Goal: Transaction & Acquisition: Purchase product/service

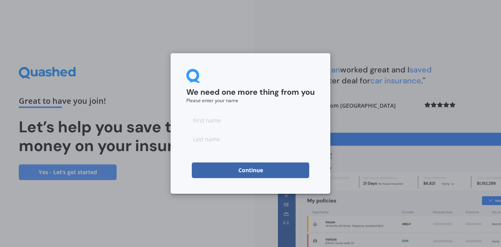
click at [275, 175] on button "Continue" at bounding box center [250, 170] width 117 height 16
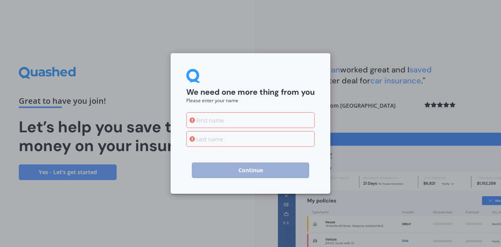
click at [414, 57] on div "We need one more thing from you Please enter your name Continue" at bounding box center [250, 123] width 501 height 247
click at [334, 63] on div "We need one more thing from you Please enter your name Continue" at bounding box center [250, 123] width 501 height 247
click at [272, 117] on input at bounding box center [250, 120] width 128 height 16
type input "[PERSON_NAME]"
click at [232, 133] on input at bounding box center [250, 139] width 128 height 16
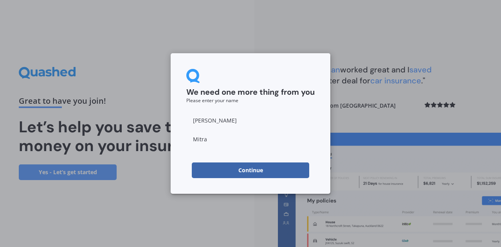
type input "Mitra"
click at [231, 173] on button "Continue" at bounding box center [250, 170] width 117 height 16
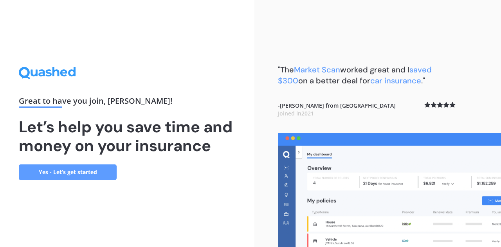
click at [83, 174] on link "Yes - Let’s get started" at bounding box center [68, 172] width 98 height 16
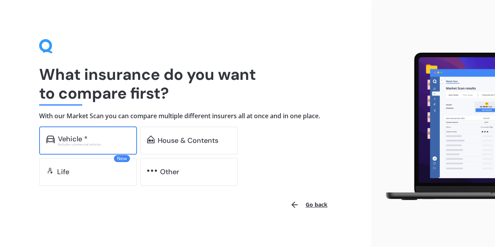
click at [101, 139] on div "Vehicle *" at bounding box center [94, 139] width 72 height 8
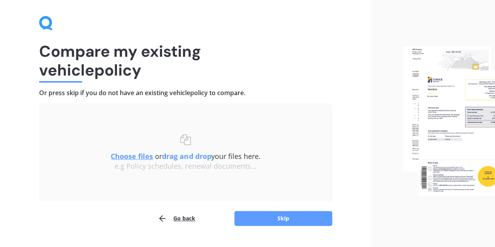
scroll to position [41, 0]
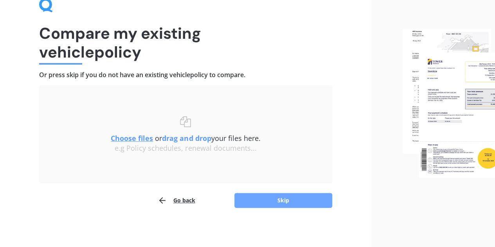
click at [288, 198] on button "Skip" at bounding box center [283, 200] width 98 height 15
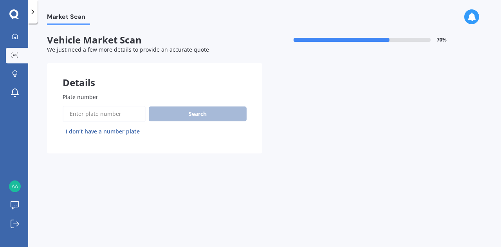
click at [94, 113] on input "Plate number" at bounding box center [104, 114] width 83 height 16
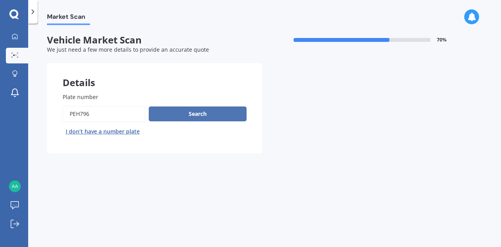
type input "PEH796"
click at [180, 111] on button "Search" at bounding box center [198, 113] width 98 height 15
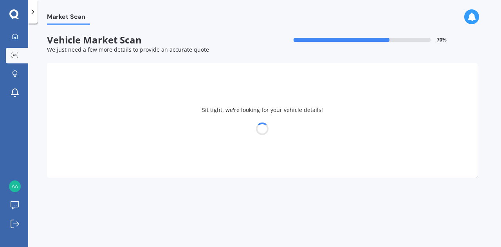
select select "HONDA"
select select "INSPIRE"
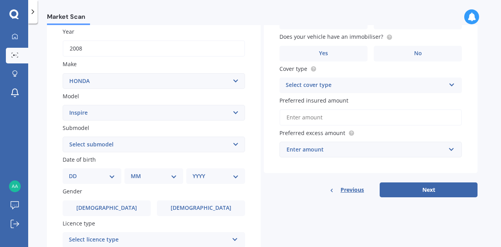
scroll to position [157, 0]
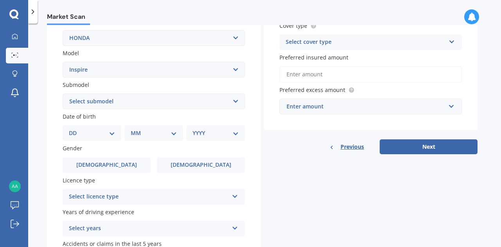
click at [95, 126] on div "DD 01 02 03 04 05 06 07 08 09 10 11 12 13 14 15 16 17 18 19 20 21 22 23 24 25 2…" at bounding box center [92, 133] width 59 height 16
click at [97, 135] on select "DD 01 02 03 04 05 06 07 08 09 10 11 12 13 14 15 16 17 18 19 20 21 22 23 24 25 2…" at bounding box center [92, 133] width 46 height 9
select select "07"
click at [75, 130] on select "DD 01 02 03 04 05 06 07 08 09 10 11 12 13 14 15 16 17 18 19 20 21 22 23 24 25 2…" at bounding box center [92, 133] width 46 height 9
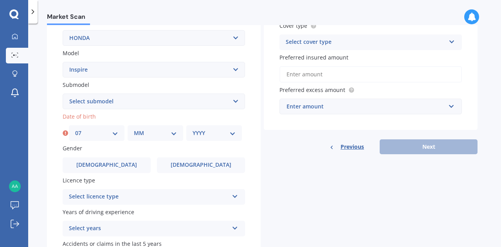
click at [150, 133] on select "MM 01 02 03 04 05 06 07 08 09 10 11 12" at bounding box center [155, 133] width 43 height 9
select select "11"
click at [134, 130] on select "MM 01 02 03 04 05 06 07 08 09 10 11 12" at bounding box center [155, 133] width 43 height 9
click at [216, 132] on select "YYYY 2025 2024 2023 2022 2021 2020 2019 2018 2017 2016 2015 2014 2013 2012 2011…" at bounding box center [214, 133] width 43 height 9
click at [213, 137] on select "YYYY 2025 2024 2023 2022 2021 2020 2019 2018 2017 2016 2015 2014 2013 2012 2011…" at bounding box center [214, 133] width 43 height 9
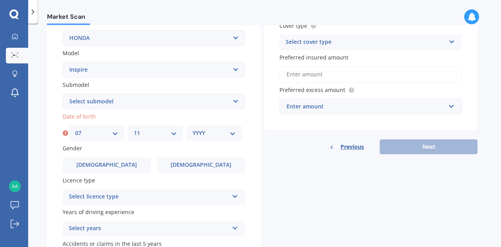
click at [221, 133] on select "YYYY 2025 2024 2023 2022 2021 2020 2019 2018 2017 2016 2015 2014 2013 2012 2011…" at bounding box center [214, 133] width 43 height 9
select select "1997"
click at [193, 130] on select "YYYY 2025 2024 2023 2022 2021 2020 2019 2018 2017 2016 2015 2014 2013 2012 2011…" at bounding box center [214, 133] width 43 height 9
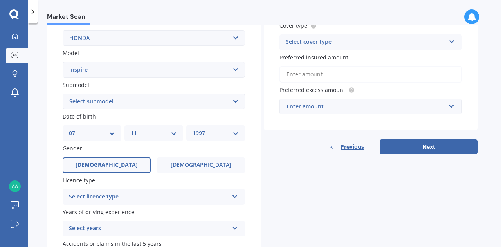
click at [134, 167] on label "[DEMOGRAPHIC_DATA]" at bounding box center [107, 165] width 88 height 16
click at [0, 0] on input "[DEMOGRAPHIC_DATA]" at bounding box center [0, 0] width 0 height 0
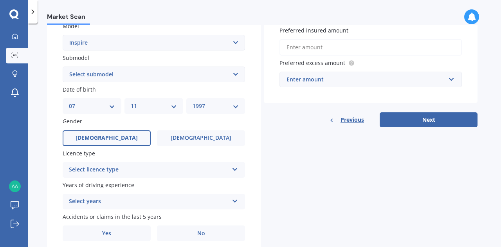
scroll to position [196, 0]
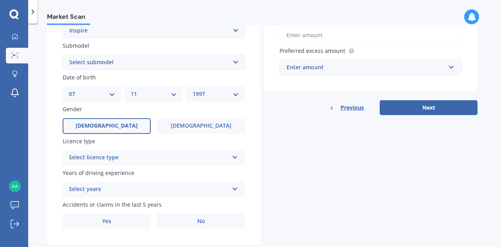
click at [166, 158] on div "Select licence type" at bounding box center [149, 157] width 160 height 9
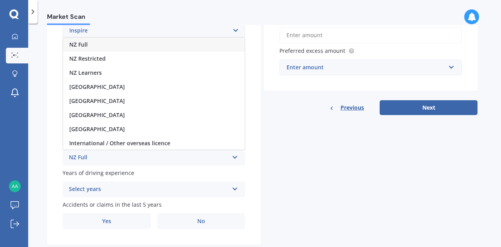
click at [167, 47] on div "NZ Full" at bounding box center [154, 45] width 182 height 14
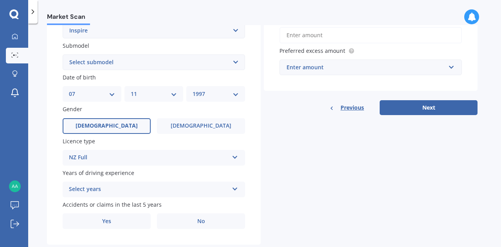
click at [128, 190] on div "Select years" at bounding box center [149, 189] width 160 height 9
click at [325, 119] on div "Details Plate number Search I don’t have a number plate Year [DATE] Make Select…" at bounding box center [262, 56] width 431 height 378
click at [140, 191] on div "5 or more years" at bounding box center [149, 189] width 160 height 9
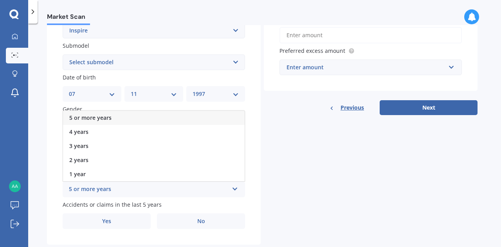
click at [153, 119] on div "5 or more years" at bounding box center [154, 118] width 182 height 14
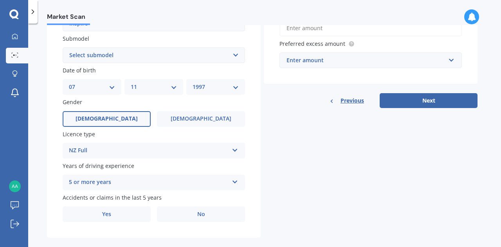
scroll to position [215, 0]
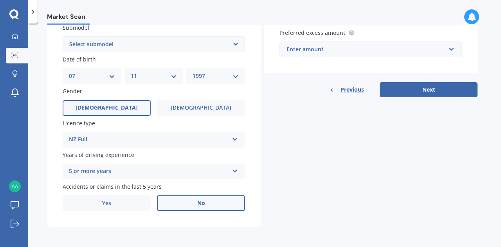
click at [191, 209] on label "No" at bounding box center [201, 203] width 88 height 16
click at [0, 0] on input "No" at bounding box center [0, 0] width 0 height 0
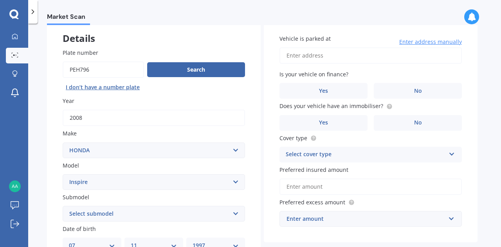
scroll to position [0, 0]
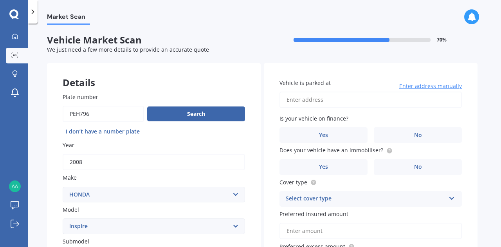
click at [383, 101] on input "Vehicle is parked at" at bounding box center [371, 100] width 182 height 16
type input "[STREET_ADDRESS]"
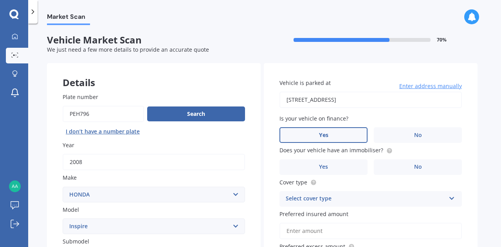
click at [342, 137] on label "Yes" at bounding box center [324, 135] width 88 height 16
click at [0, 0] on input "Yes" at bounding box center [0, 0] width 0 height 0
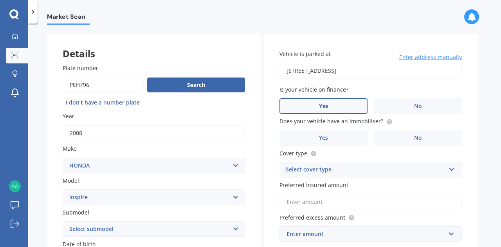
scroll to position [39, 0]
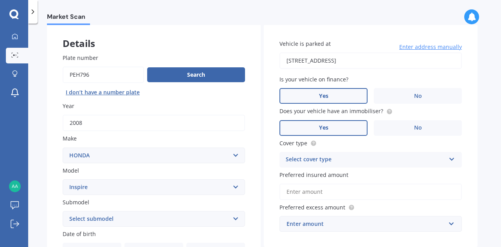
click at [350, 127] on label "Yes" at bounding box center [324, 128] width 88 height 16
click at [0, 0] on input "Yes" at bounding box center [0, 0] width 0 height 0
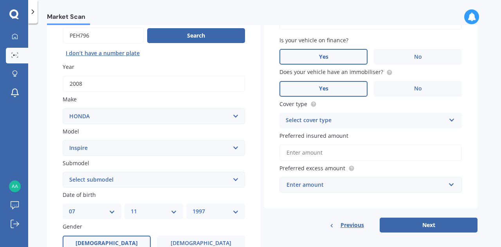
click at [362, 124] on div "Select cover type" at bounding box center [366, 120] width 160 height 9
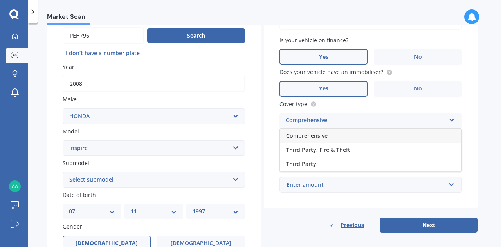
click at [358, 133] on div "Comprehensive" at bounding box center [371, 136] width 182 height 14
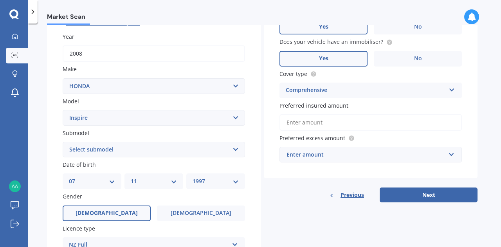
scroll to position [157, 0]
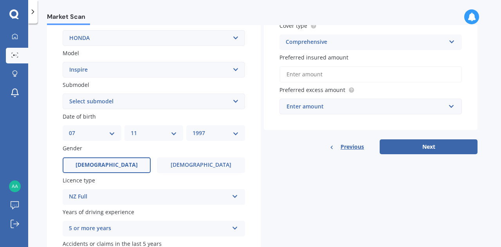
click at [357, 72] on input "Preferred insured amount" at bounding box center [371, 74] width 182 height 16
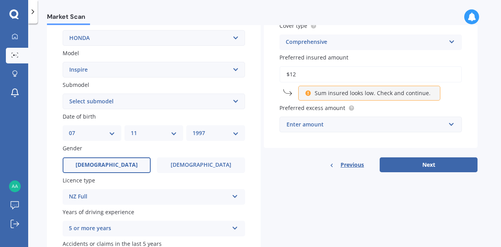
type input "$1"
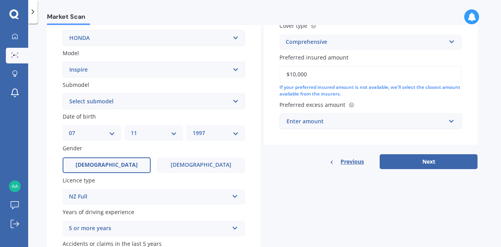
type input "$10,000"
click at [373, 119] on div "Enter amount" at bounding box center [366, 121] width 159 height 9
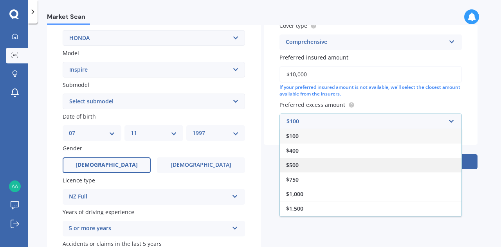
click at [354, 166] on div "$500" at bounding box center [371, 165] width 182 height 14
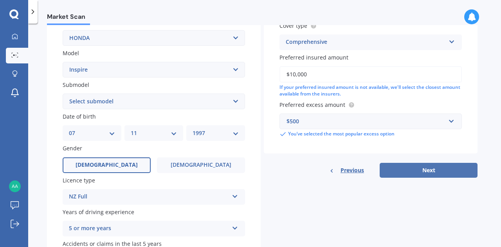
click at [413, 168] on button "Next" at bounding box center [429, 170] width 98 height 15
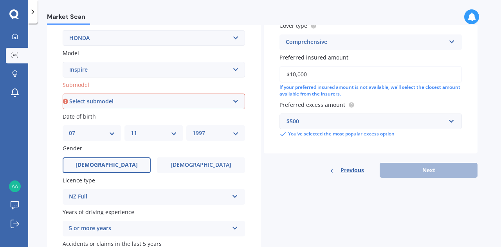
scroll to position [215, 0]
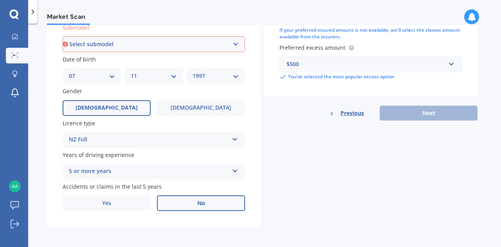
click at [420, 114] on div "Previous Next" at bounding box center [371, 113] width 214 height 15
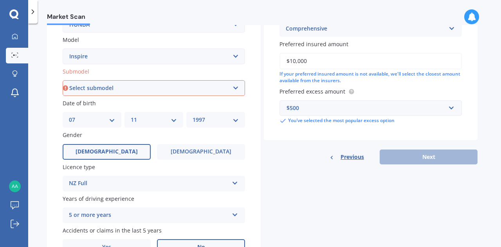
scroll to position [137, 0]
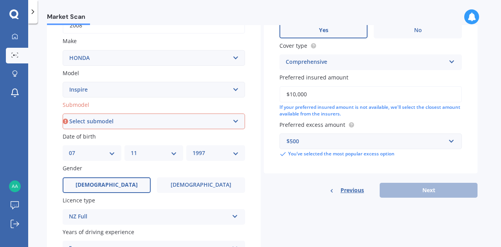
click at [115, 126] on select "Select submodel (All) Hybrid" at bounding box center [154, 122] width 182 height 16
select select "(ALL)"
click at [63, 114] on select "Select submodel (All) Hybrid" at bounding box center [154, 122] width 182 height 16
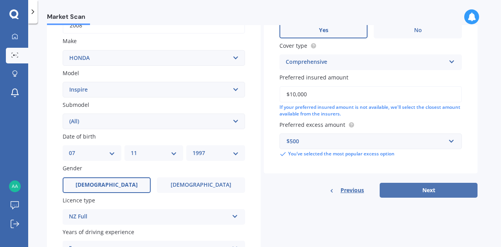
click at [451, 193] on button "Next" at bounding box center [429, 190] width 98 height 15
select select "07"
select select "11"
select select "1997"
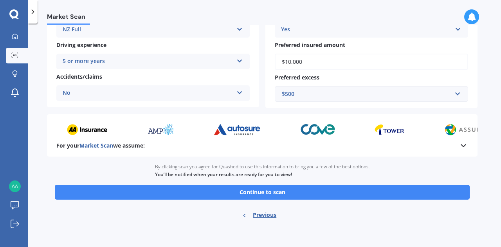
scroll to position [157, 0]
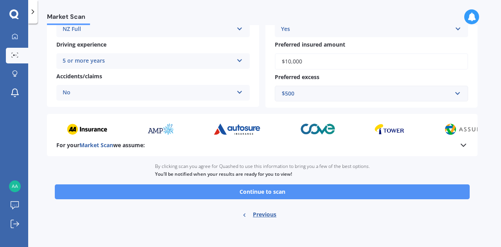
click at [312, 192] on button "Continue to scan" at bounding box center [262, 191] width 415 height 15
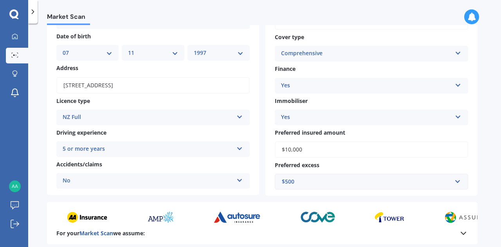
scroll to position [40, 0]
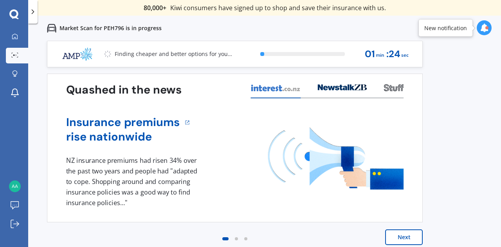
click at [399, 237] on button "Next" at bounding box center [404, 237] width 38 height 16
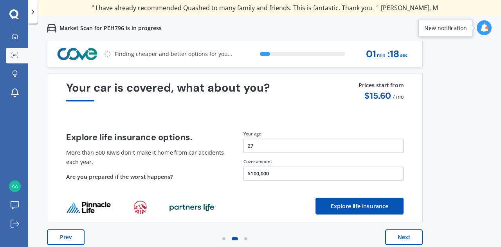
click at [401, 231] on button "Next" at bounding box center [404, 237] width 38 height 16
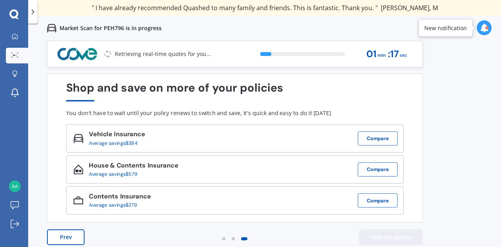
click at [401, 231] on button "View my quotes" at bounding box center [391, 237] width 64 height 16
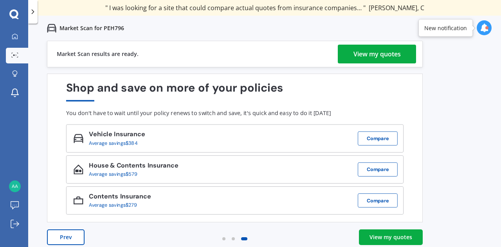
click at [371, 58] on div "View my quotes" at bounding box center [376, 54] width 47 height 19
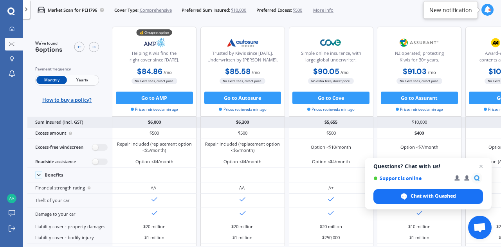
click at [151, 125] on div "$6,000" at bounding box center [154, 122] width 85 height 11
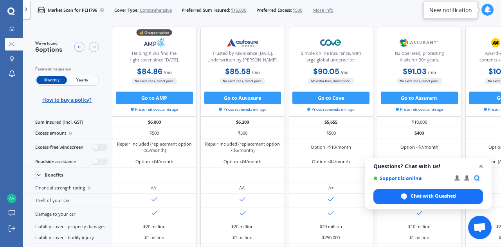
click at [483, 168] on span "Close chat" at bounding box center [481, 167] width 10 height 10
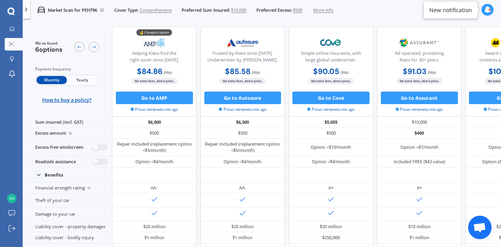
click at [240, 7] on span "$10,000" at bounding box center [238, 10] width 15 height 6
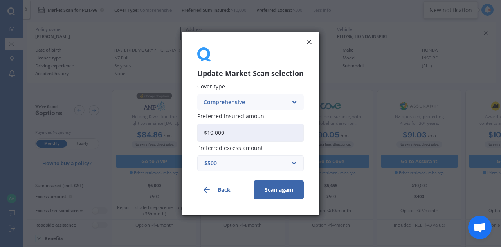
click at [246, 135] on input "$10,000" at bounding box center [250, 133] width 106 height 18
type input "$1"
type input "$15,000"
click at [276, 186] on button "Scan again" at bounding box center [279, 190] width 50 height 19
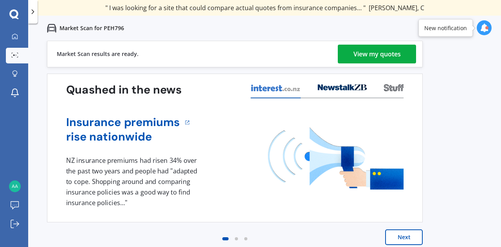
click at [365, 43] on div "Market Scan results are ready. View my quotes" at bounding box center [235, 54] width 376 height 27
click at [365, 50] on div "View my quotes" at bounding box center [376, 54] width 47 height 19
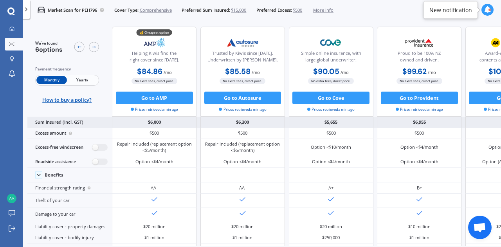
click at [233, 117] on div "$6,300" at bounding box center [242, 122] width 85 height 11
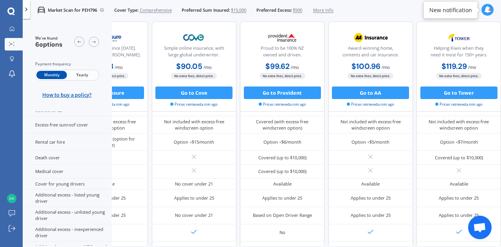
scroll to position [400, 175]
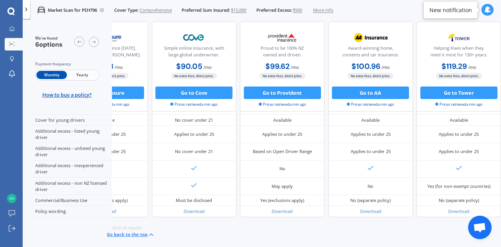
click at [86, 76] on span "Yearly" at bounding box center [82, 75] width 31 height 8
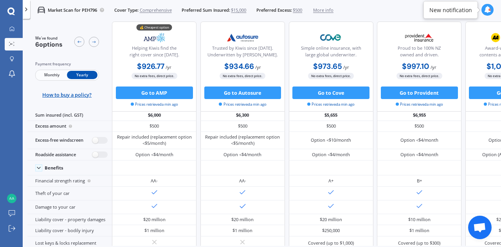
scroll to position [0, 0]
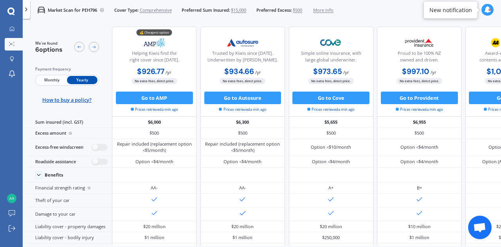
click at [49, 79] on span "Monthly" at bounding box center [51, 80] width 31 height 8
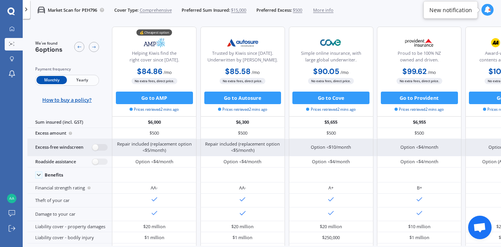
click at [161, 146] on div "Repair included (replacement option <$5/month)" at bounding box center [154, 147] width 75 height 13
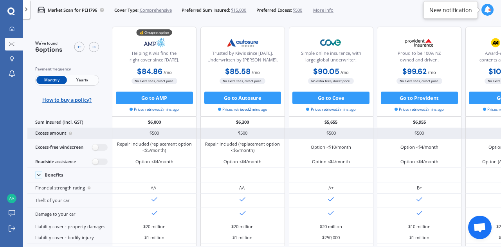
click at [84, 133] on div "Excess amount" at bounding box center [69, 133] width 85 height 11
click at [60, 132] on div "Excess amount" at bounding box center [69, 133] width 85 height 11
